Goal: Check status: Check status

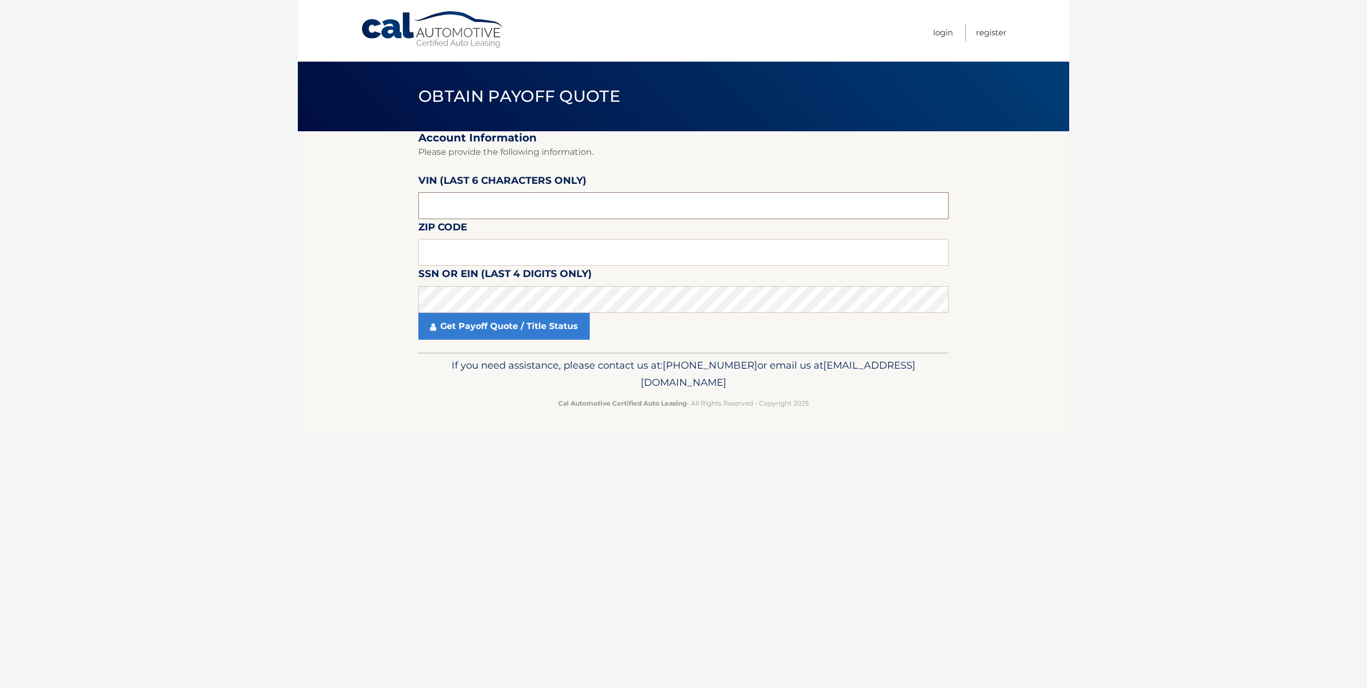
click at [493, 213] on input "text" at bounding box center [683, 205] width 530 height 27
type input "043109"
click at [557, 246] on input "text" at bounding box center [683, 252] width 530 height 27
type input "07208"
click at [497, 332] on link "Get Payoff Quote / Title Status" at bounding box center [503, 326] width 171 height 27
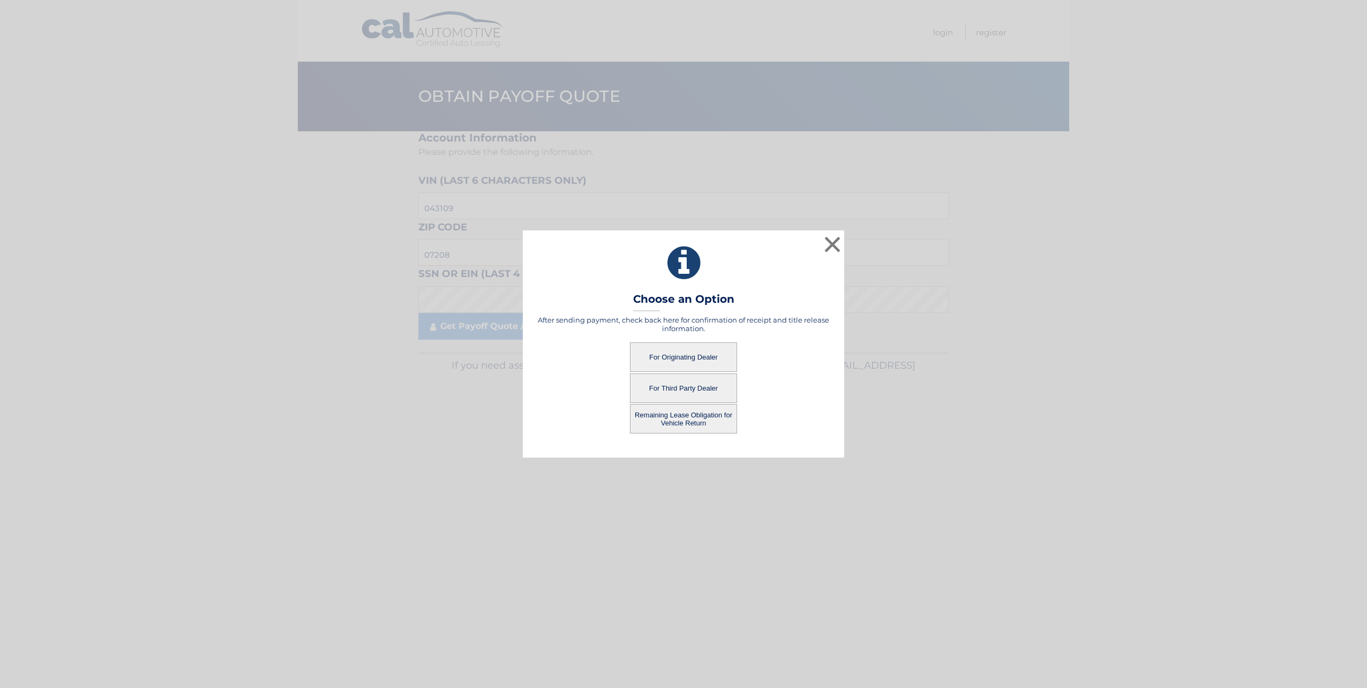
click at [652, 393] on button "For Third Party Dealer" at bounding box center [683, 387] width 107 height 29
